Goal: Task Accomplishment & Management: Complete application form

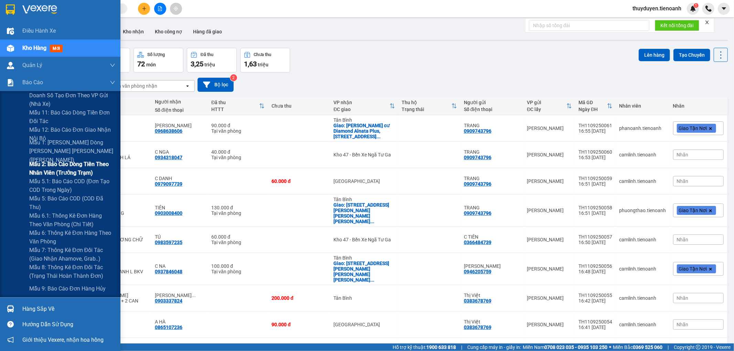
click at [56, 167] on span "Mẫu 2: Báo cáo dòng tiền theo nhân viên (Trưởng Trạm)" at bounding box center [72, 168] width 86 height 17
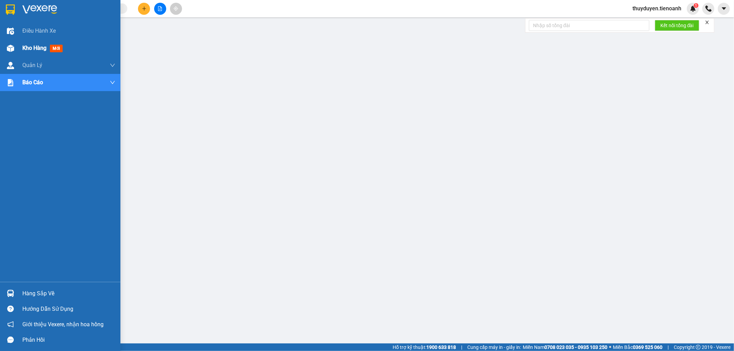
click at [22, 55] on div "Kho hàng mới" at bounding box center [68, 48] width 93 height 17
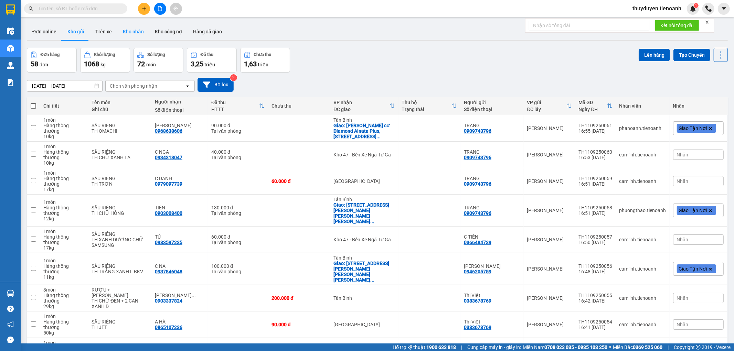
click at [135, 27] on button "Kho nhận" at bounding box center [133, 31] width 32 height 17
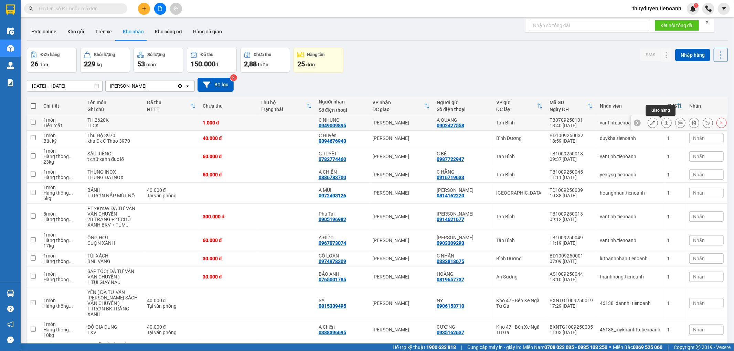
click at [664, 124] on icon at bounding box center [666, 122] width 5 height 5
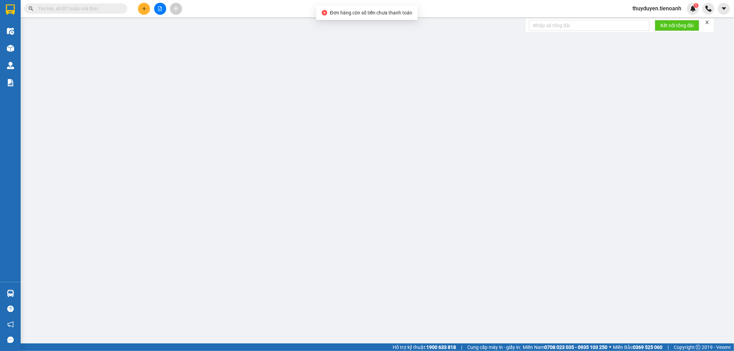
type input "0949009895"
type input "C NHUNG"
type input "0902427558"
type input "A QUANG"
type input "1.000"
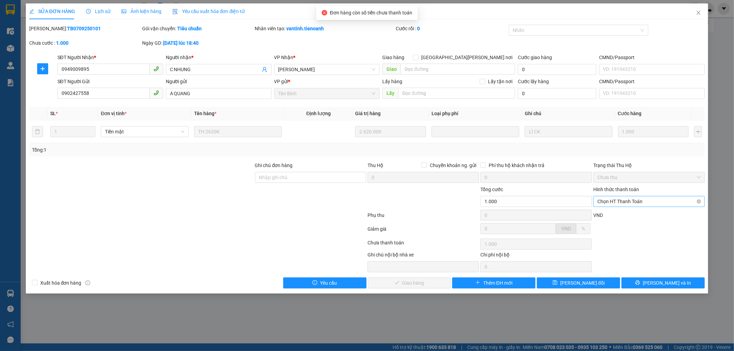
click at [621, 207] on div "Hình thức thanh toán Chọn HT Thanh Toán" at bounding box center [649, 198] width 112 height 24
drag, startPoint x: 620, startPoint y: 202, endPoint x: 619, endPoint y: 213, distance: 11.4
click at [619, 202] on span "Chọn HT Thanh Toán" at bounding box center [648, 202] width 103 height 10
click at [619, 213] on div "Tại văn phòng" at bounding box center [649, 216] width 103 height 8
type input "0"
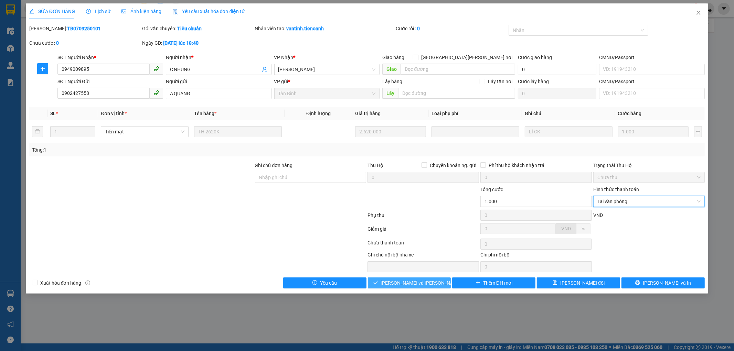
click at [393, 281] on button "[PERSON_NAME] và [PERSON_NAME] hàng" at bounding box center [409, 283] width 83 height 11
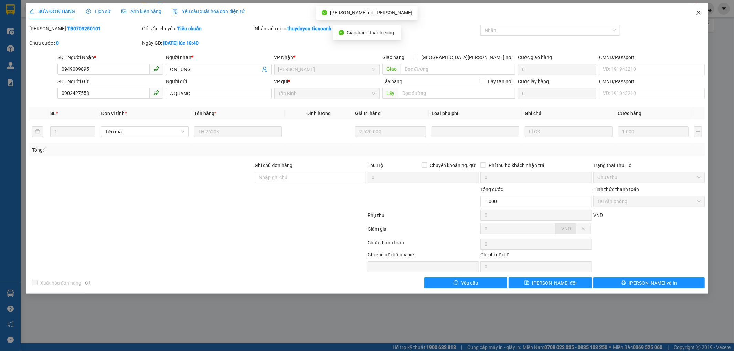
click at [697, 12] on icon "close" at bounding box center [699, 13] width 6 height 6
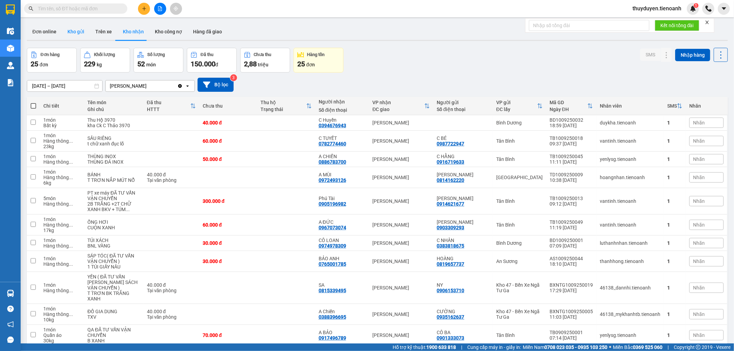
click at [77, 30] on button "Kho gửi" at bounding box center [76, 31] width 28 height 17
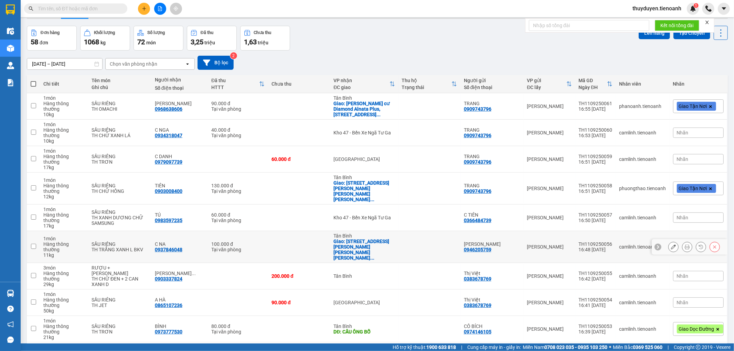
scroll to position [32, 0]
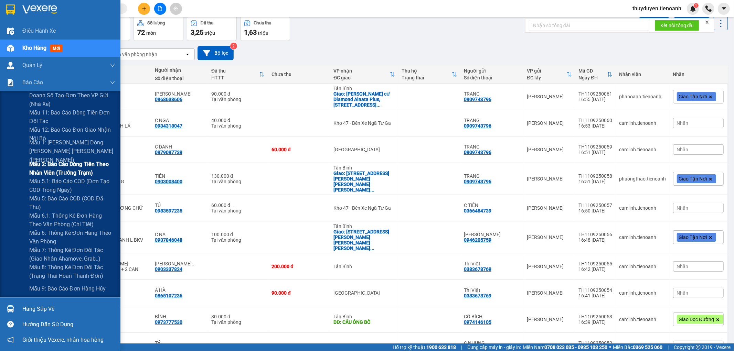
click at [56, 168] on span "Mẫu 2: Báo cáo dòng tiền theo nhân viên (Trưởng Trạm)" at bounding box center [72, 168] width 86 height 17
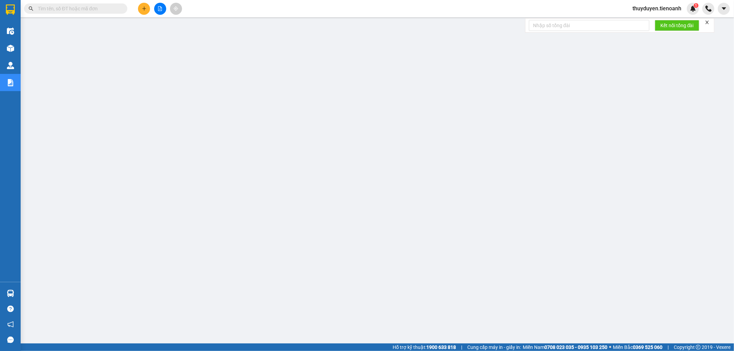
click at [112, 11] on input "text" at bounding box center [78, 9] width 81 height 8
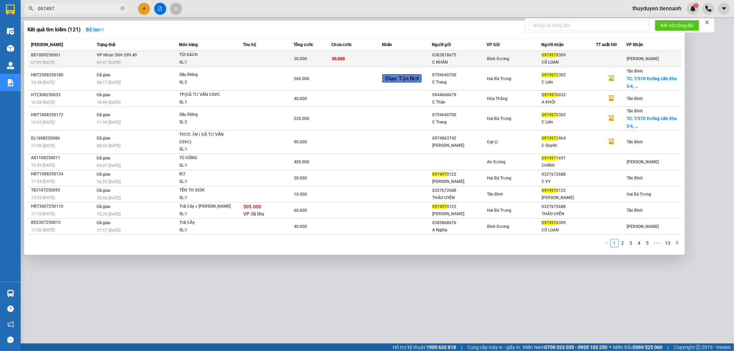
type input "097497"
click at [225, 57] on div "TÚI XÁCH" at bounding box center [205, 55] width 52 height 8
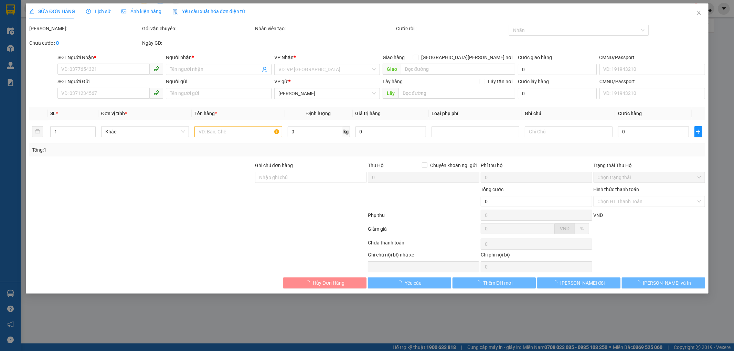
type input "0974978309"
type input "CÔ LOAN"
type input "0383818675"
type input "C NHÂN"
type input "30.000"
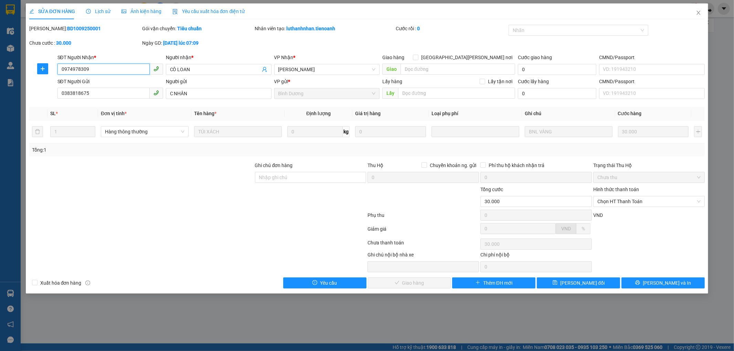
drag, startPoint x: 122, startPoint y: 68, endPoint x: 0, endPoint y: 67, distance: 121.8
click at [0, 67] on div "SỬA ĐƠN HÀNG Lịch sử [PERSON_NAME] hàng Yêu cầu xuất [PERSON_NAME] điện tử Tota…" at bounding box center [367, 175] width 734 height 351
click at [644, 201] on span "Chọn HT Thanh Toán" at bounding box center [648, 202] width 103 height 10
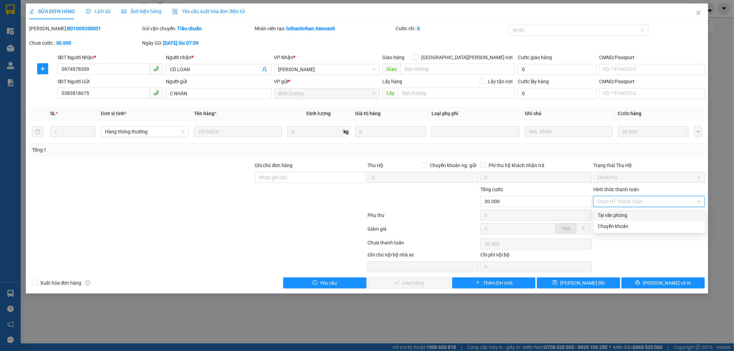
click at [621, 216] on div "Tại văn phòng" at bounding box center [649, 216] width 103 height 8
type input "0"
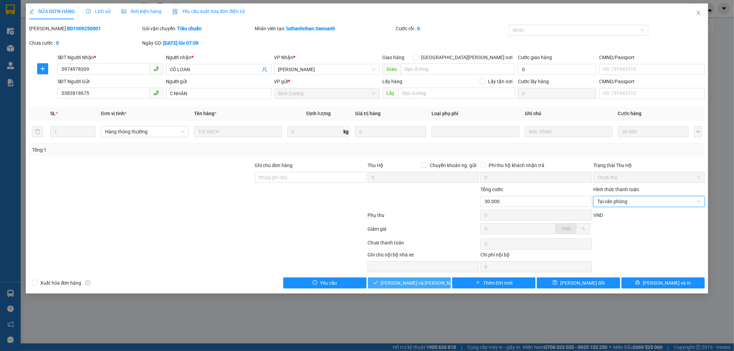
click at [380, 282] on button "[PERSON_NAME] và [PERSON_NAME] hàng" at bounding box center [409, 283] width 83 height 11
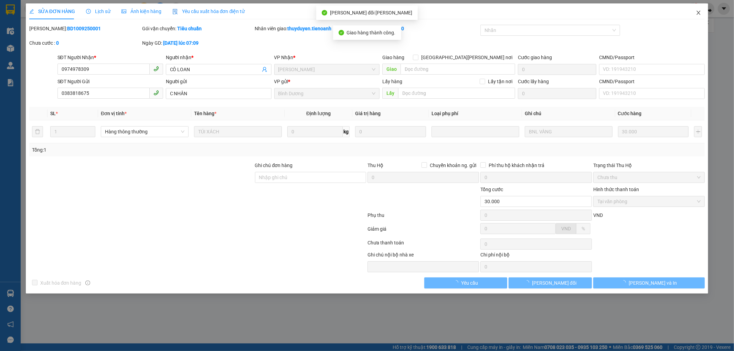
click at [697, 15] on icon "close" at bounding box center [699, 13] width 6 height 6
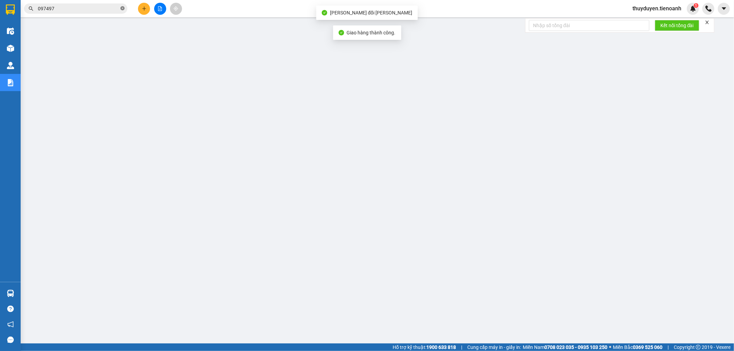
click at [122, 9] on span at bounding box center [122, 9] width 4 height 7
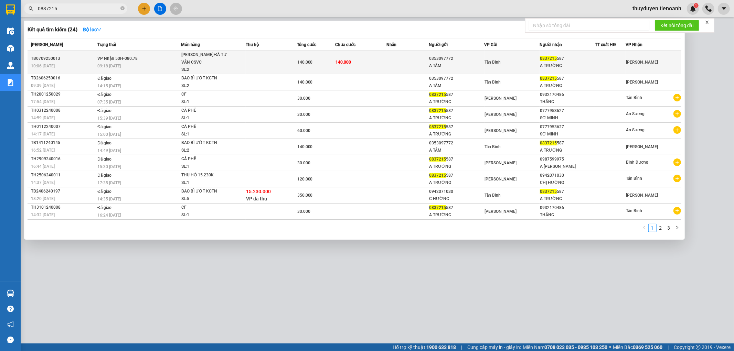
type input "0837215"
click at [371, 60] on td "140.000" at bounding box center [360, 62] width 51 height 23
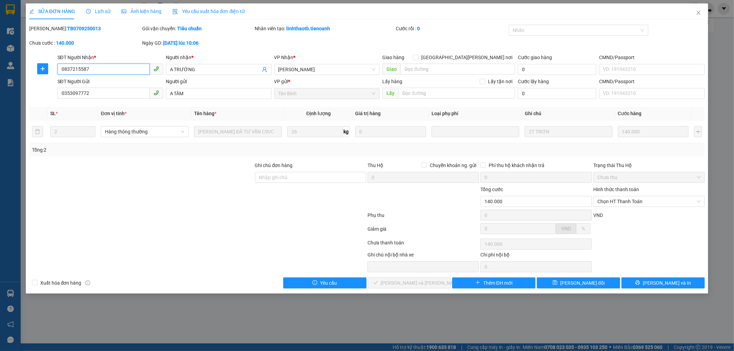
drag, startPoint x: 109, startPoint y: 67, endPoint x: 19, endPoint y: 73, distance: 89.6
click at [19, 73] on div "SỬA ĐƠN HÀNG Lịch sử [PERSON_NAME] hàng Yêu cầu xuất [PERSON_NAME] điện tử Tota…" at bounding box center [367, 175] width 734 height 351
click at [611, 200] on span "Chọn HT Thanh Toán" at bounding box center [648, 202] width 103 height 10
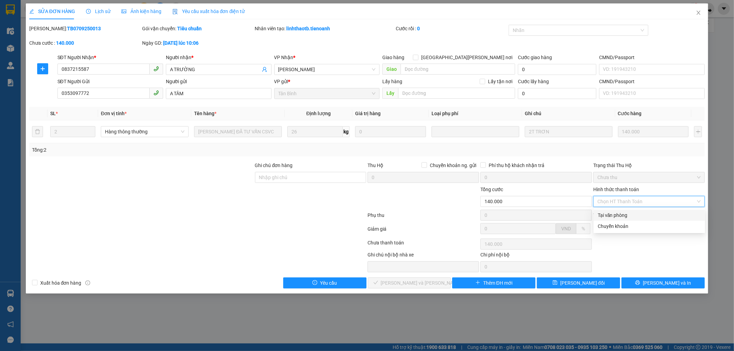
drag, startPoint x: 628, startPoint y: 214, endPoint x: 585, endPoint y: 212, distance: 42.7
click at [627, 214] on div "Tại văn phòng" at bounding box center [649, 216] width 103 height 8
type input "0"
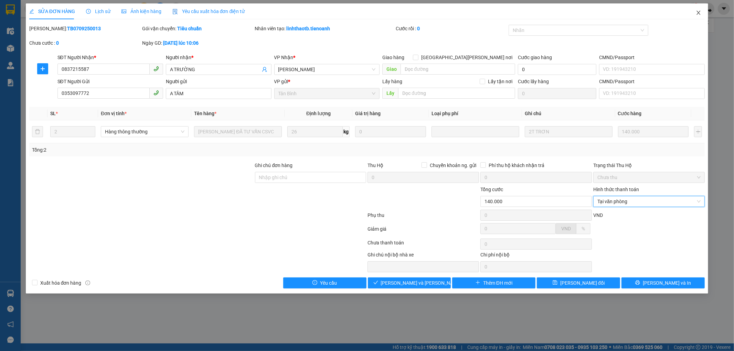
click at [699, 15] on icon "close" at bounding box center [699, 13] width 6 height 6
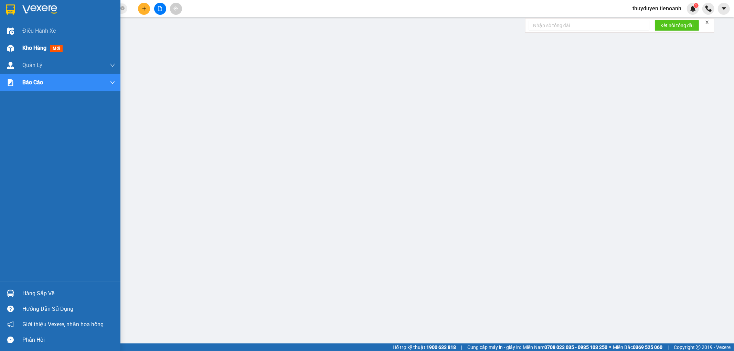
click at [33, 51] on span "Kho hàng" at bounding box center [34, 48] width 24 height 7
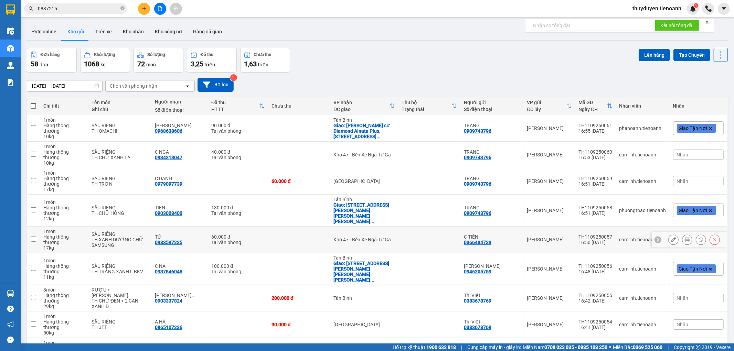
scroll to position [32, 0]
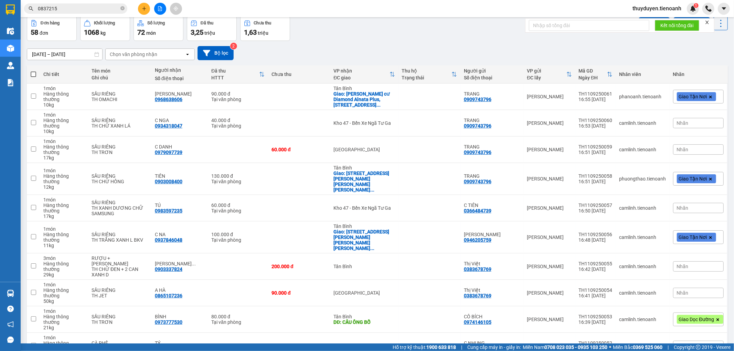
click at [704, 296] on span "100 / trang" at bounding box center [695, 295] width 25 height 7
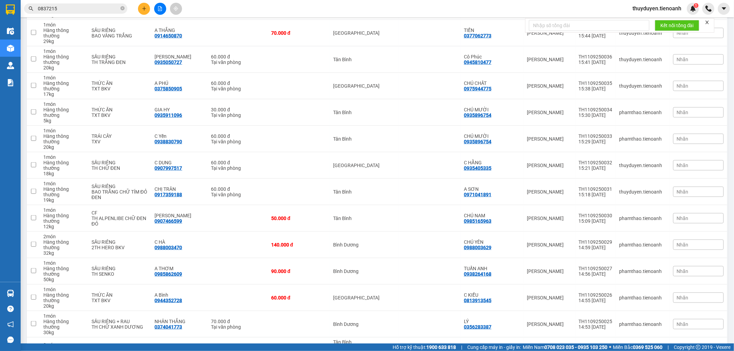
scroll to position [1027, 0]
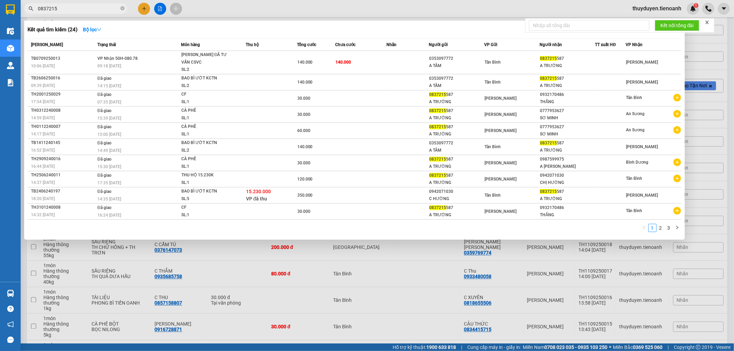
click at [109, 10] on input "0837215" at bounding box center [78, 9] width 81 height 8
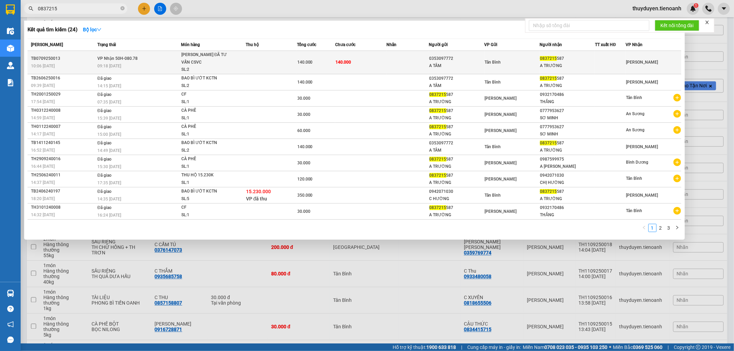
click at [384, 66] on td "140.000" at bounding box center [360, 62] width 51 height 23
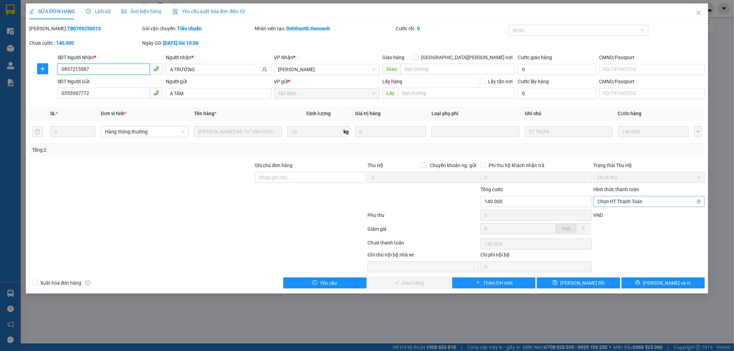
click at [632, 205] on span "Chọn HT Thanh Toán" at bounding box center [648, 202] width 103 height 10
click at [627, 214] on div "Tại văn phòng" at bounding box center [649, 216] width 103 height 8
type input "0"
click at [407, 285] on span "[PERSON_NAME] và [PERSON_NAME] hàng" at bounding box center [427, 283] width 93 height 8
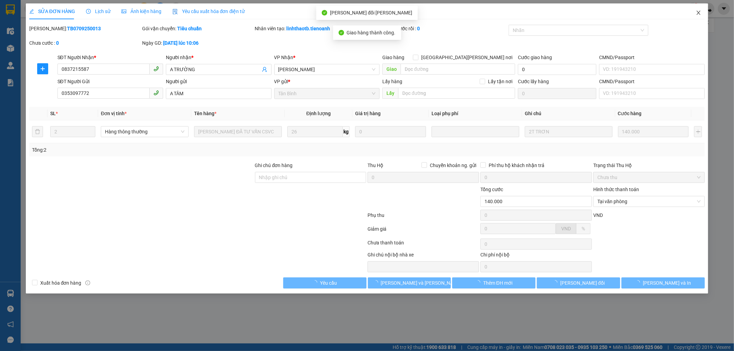
drag, startPoint x: 700, startPoint y: 13, endPoint x: 400, endPoint y: 9, distance: 299.4
click at [699, 13] on icon "close" at bounding box center [699, 13] width 6 height 6
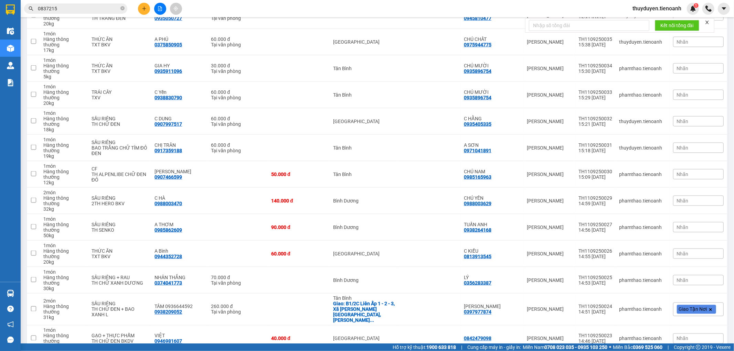
scroll to position [994, 0]
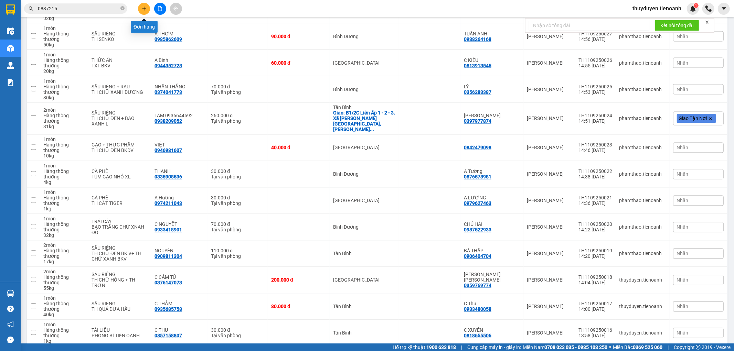
click at [145, 7] on icon "plus" at bounding box center [144, 8] width 5 height 5
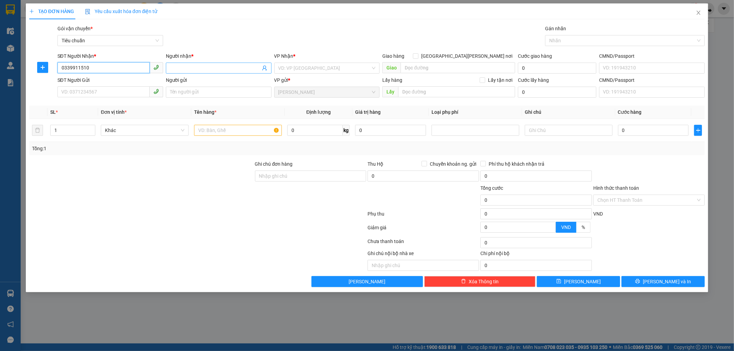
type input "0339911510"
click at [187, 64] on input "Người nhận *" at bounding box center [215, 68] width 91 height 8
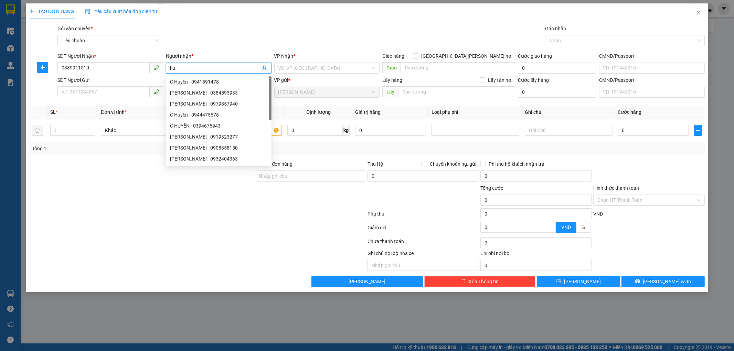
type input "h"
type input "[PERSON_NAME]"
click at [311, 68] on input "search" at bounding box center [324, 68] width 93 height 10
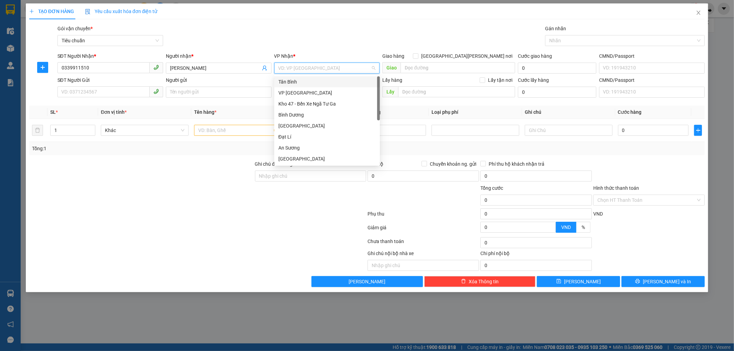
click at [290, 83] on div "Tân Bình" at bounding box center [326, 82] width 97 height 8
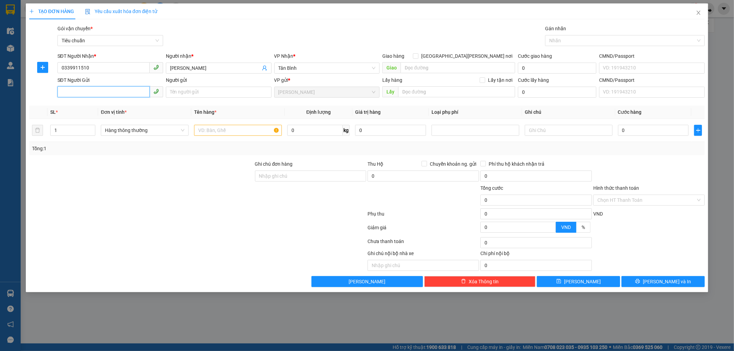
click at [77, 92] on input "SĐT Người Gửi" at bounding box center [103, 91] width 92 height 11
type input "0353699667"
click at [183, 92] on input "Người gửi" at bounding box center [219, 92] width 106 height 11
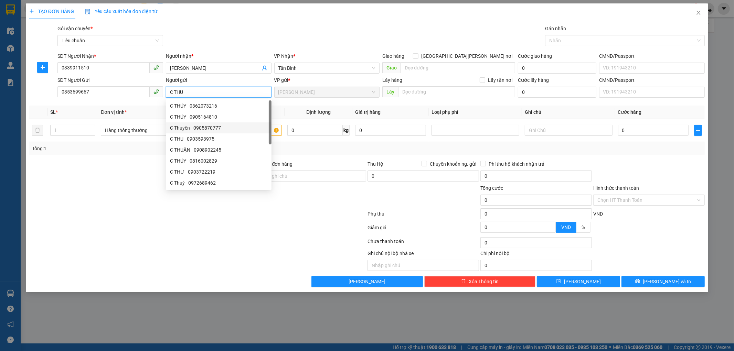
type input "C THU"
click at [293, 116] on th "Định lượng" at bounding box center [319, 112] width 68 height 13
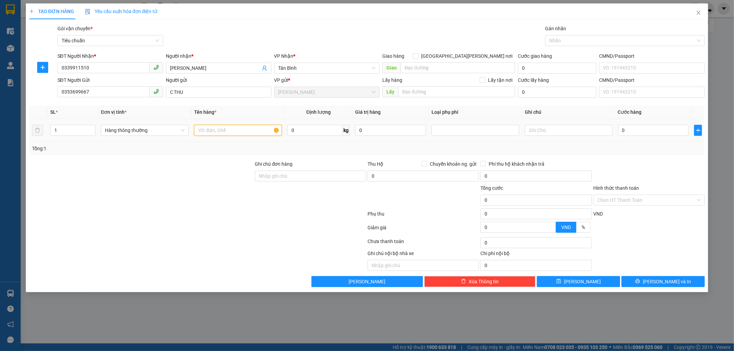
click at [202, 129] on input "text" at bounding box center [238, 130] width 88 height 11
click at [153, 131] on span "Hàng thông thường" at bounding box center [144, 130] width 79 height 10
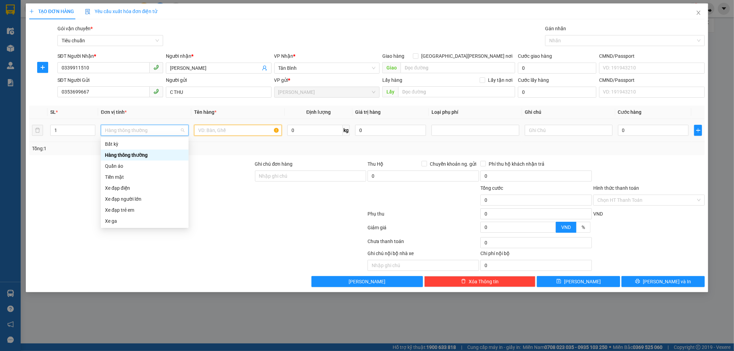
click at [207, 131] on input "text" at bounding box center [238, 130] width 88 height 11
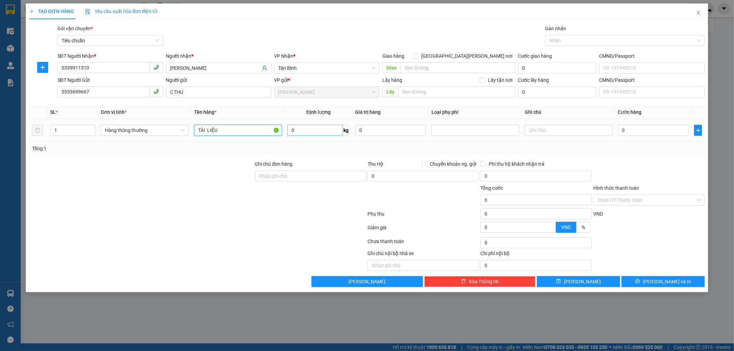
type input "TÀI LIỆU"
click at [317, 129] on input "0" at bounding box center [314, 130] width 55 height 11
type input "1"
click at [564, 132] on input "text" at bounding box center [569, 130] width 88 height 11
type input "30.000"
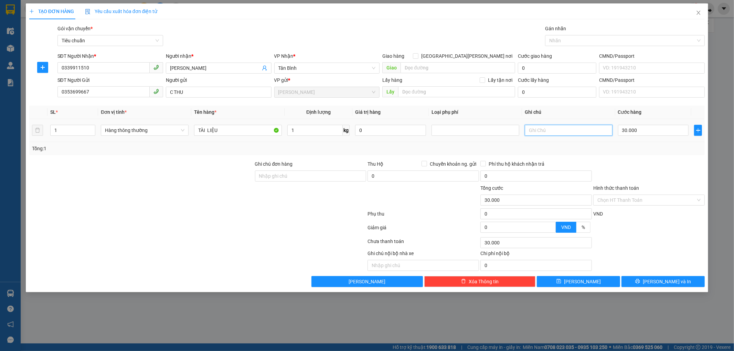
type input "30.000"
type input "B"
type input "TẤM [PERSON_NAME]"
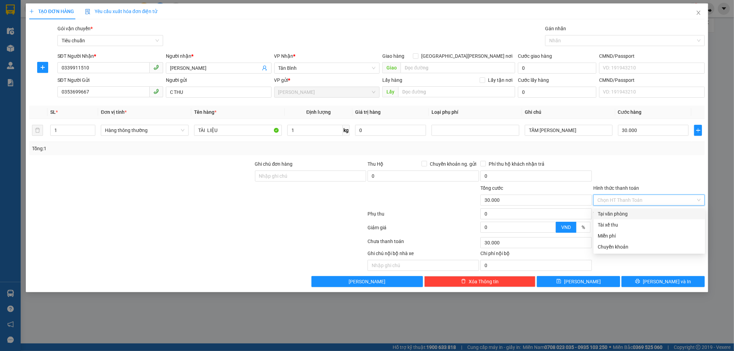
click at [609, 202] on input "Hình thức thanh toán" at bounding box center [646, 200] width 98 height 10
click at [609, 212] on div "Tại văn phòng" at bounding box center [649, 214] width 103 height 8
type input "0"
click at [645, 279] on button "[PERSON_NAME] và In" at bounding box center [663, 281] width 83 height 11
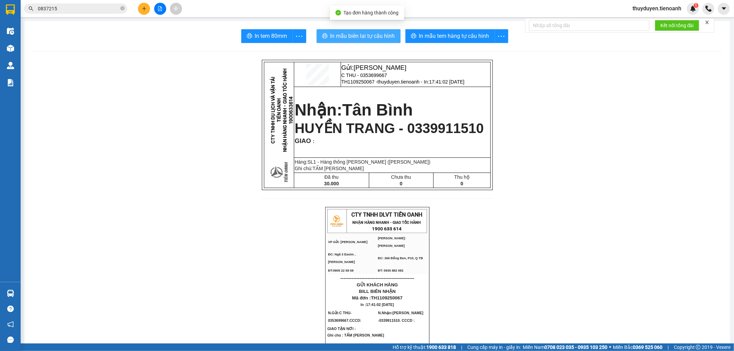
click at [354, 30] on button "In mẫu biên lai tự cấu hình" at bounding box center [359, 36] width 84 height 14
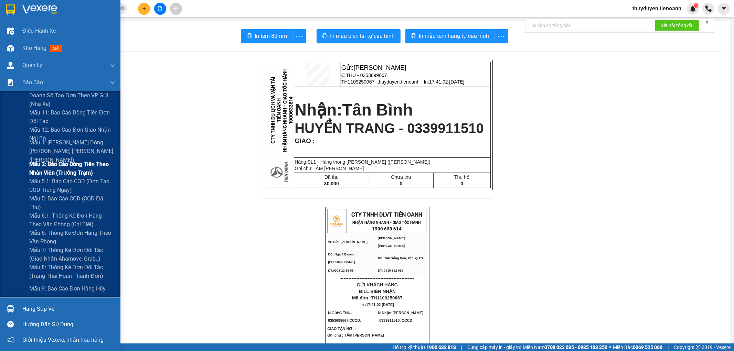
click at [41, 163] on span "Mẫu 2: Báo cáo dòng tiền theo nhân viên (Trưởng Trạm)" at bounding box center [72, 168] width 86 height 17
